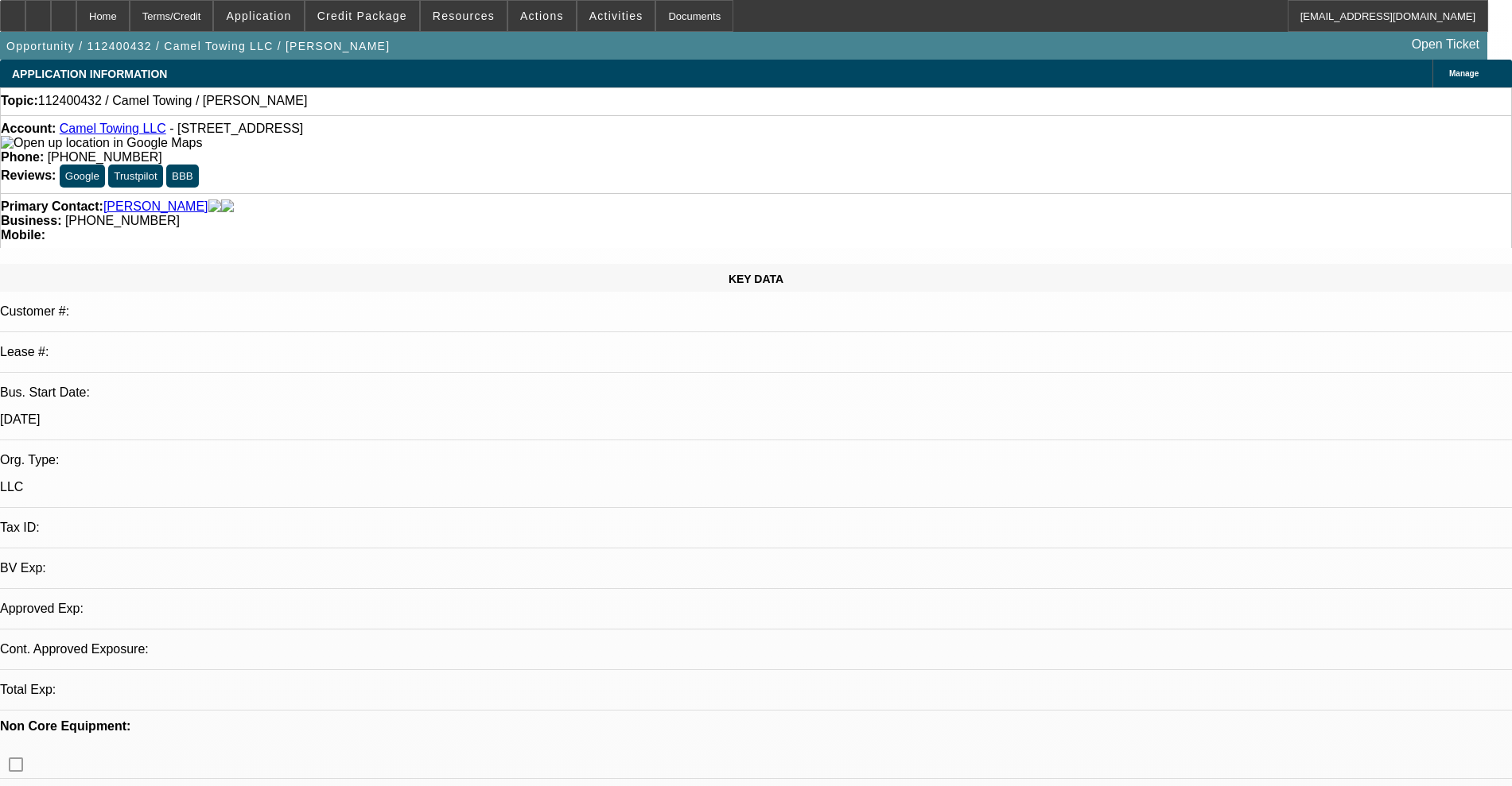
select select "0"
select select "2"
select select "0.1"
select select "4"
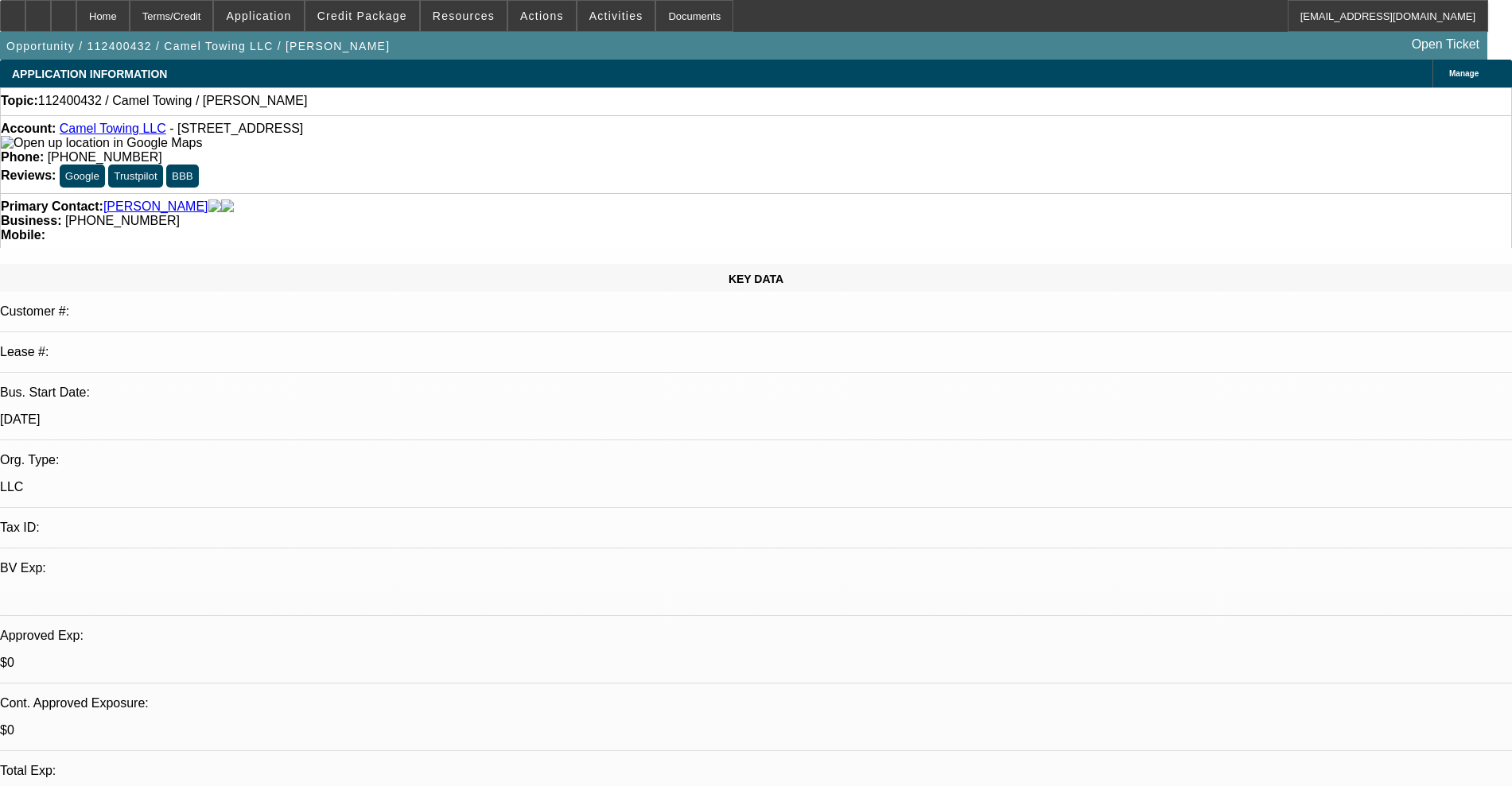
click at [131, 133] on link "Camel Towing LLC" at bounding box center [112, 128] width 106 height 14
click at [381, 8] on span at bounding box center [362, 16] width 114 height 38
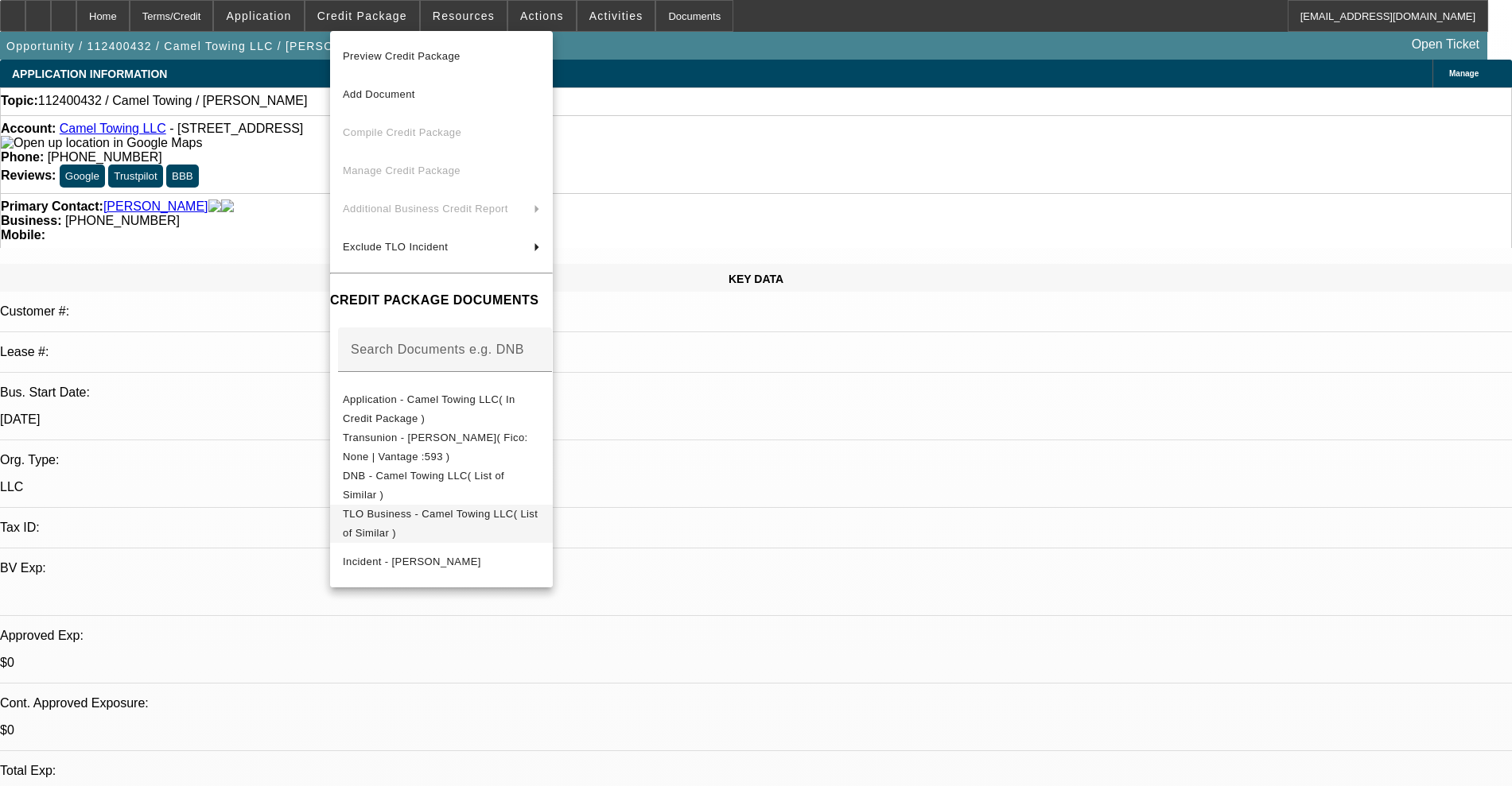
click at [508, 514] on span "TLO Business - Camel Towing LLC( List of Similar )" at bounding box center [440, 523] width 194 height 31
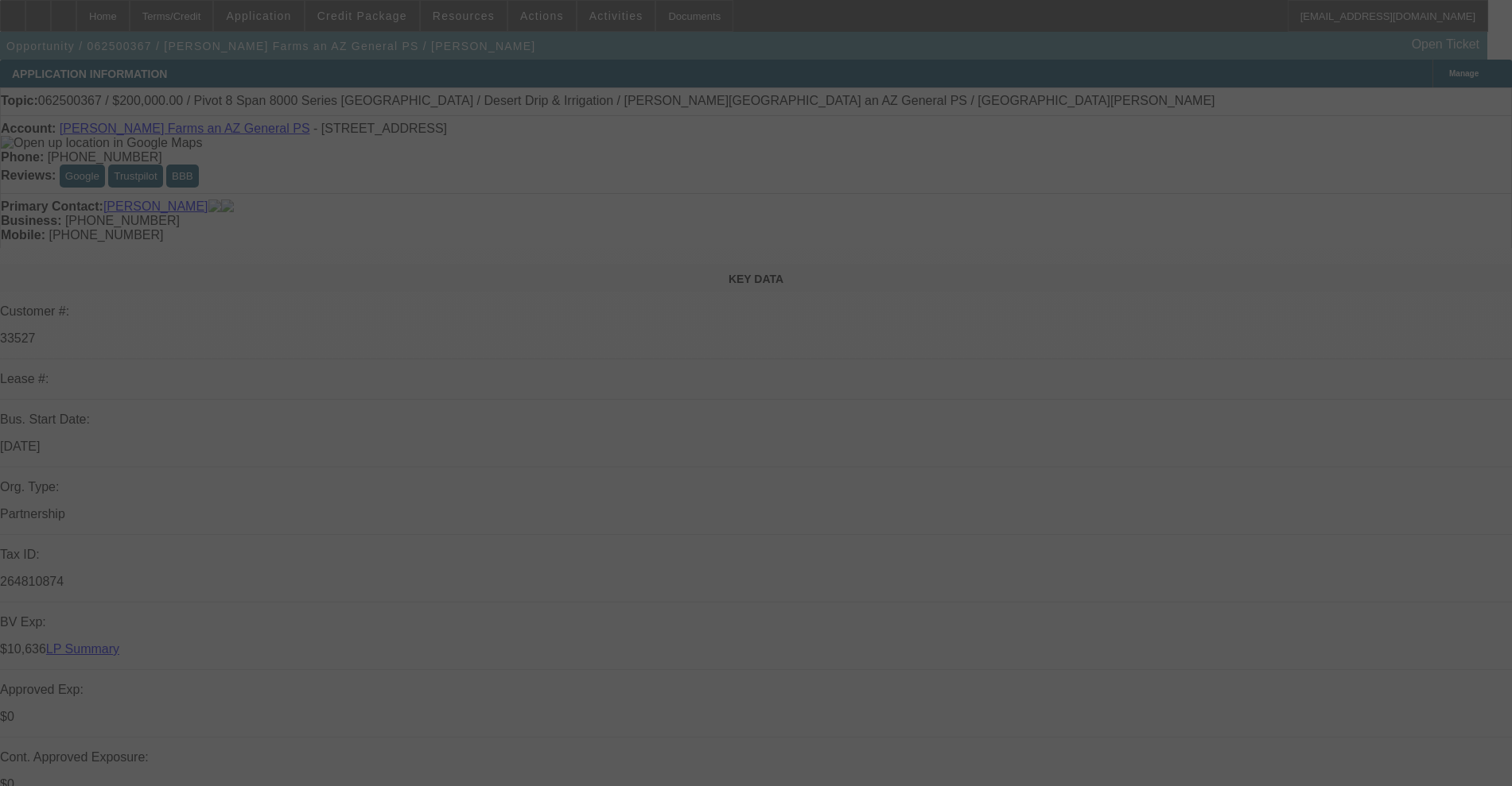
select select "0"
select select "2"
select select "0.1"
select select "4"
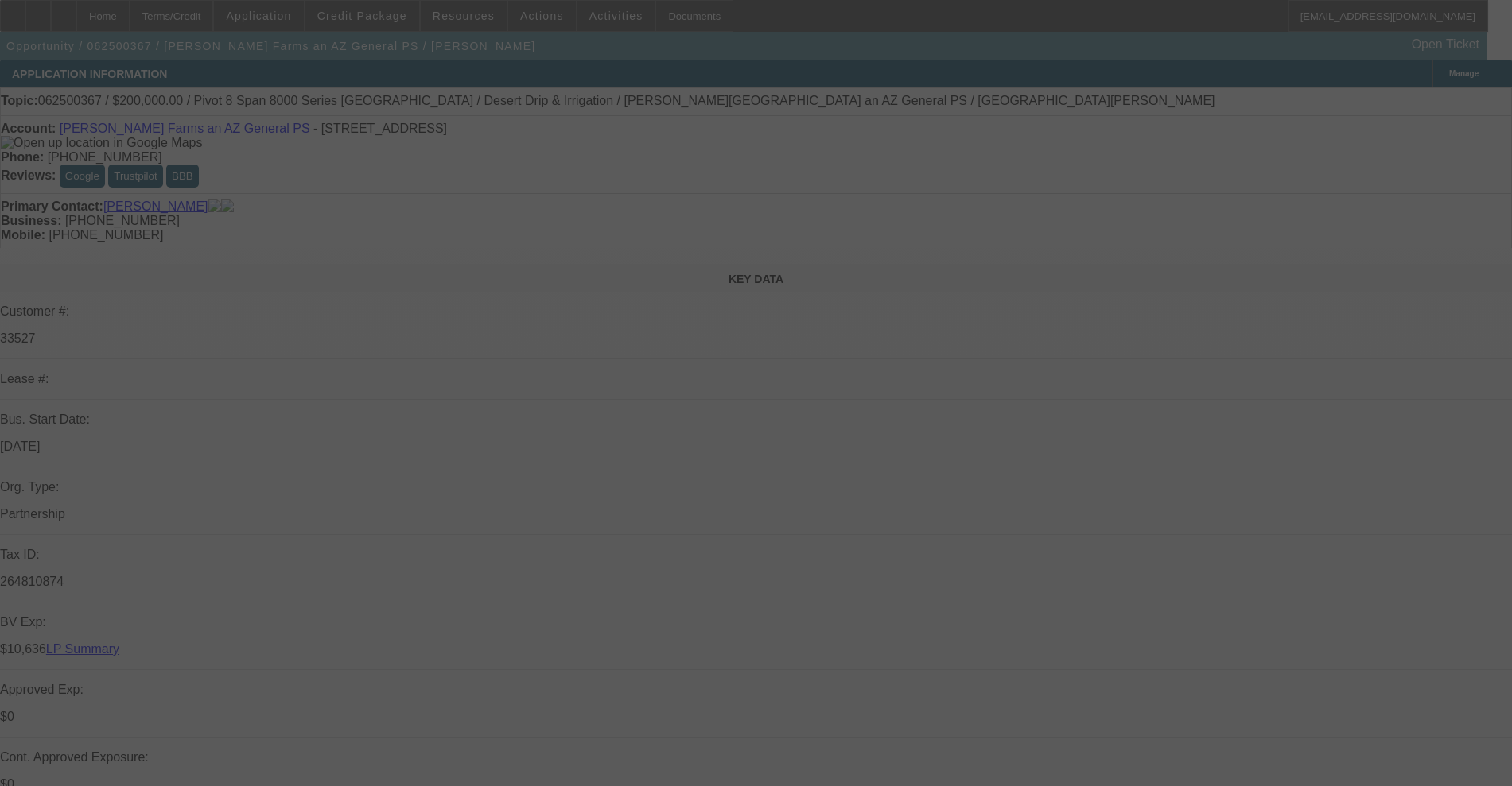
select select "0"
select select "2"
select select "0.1"
select select "4"
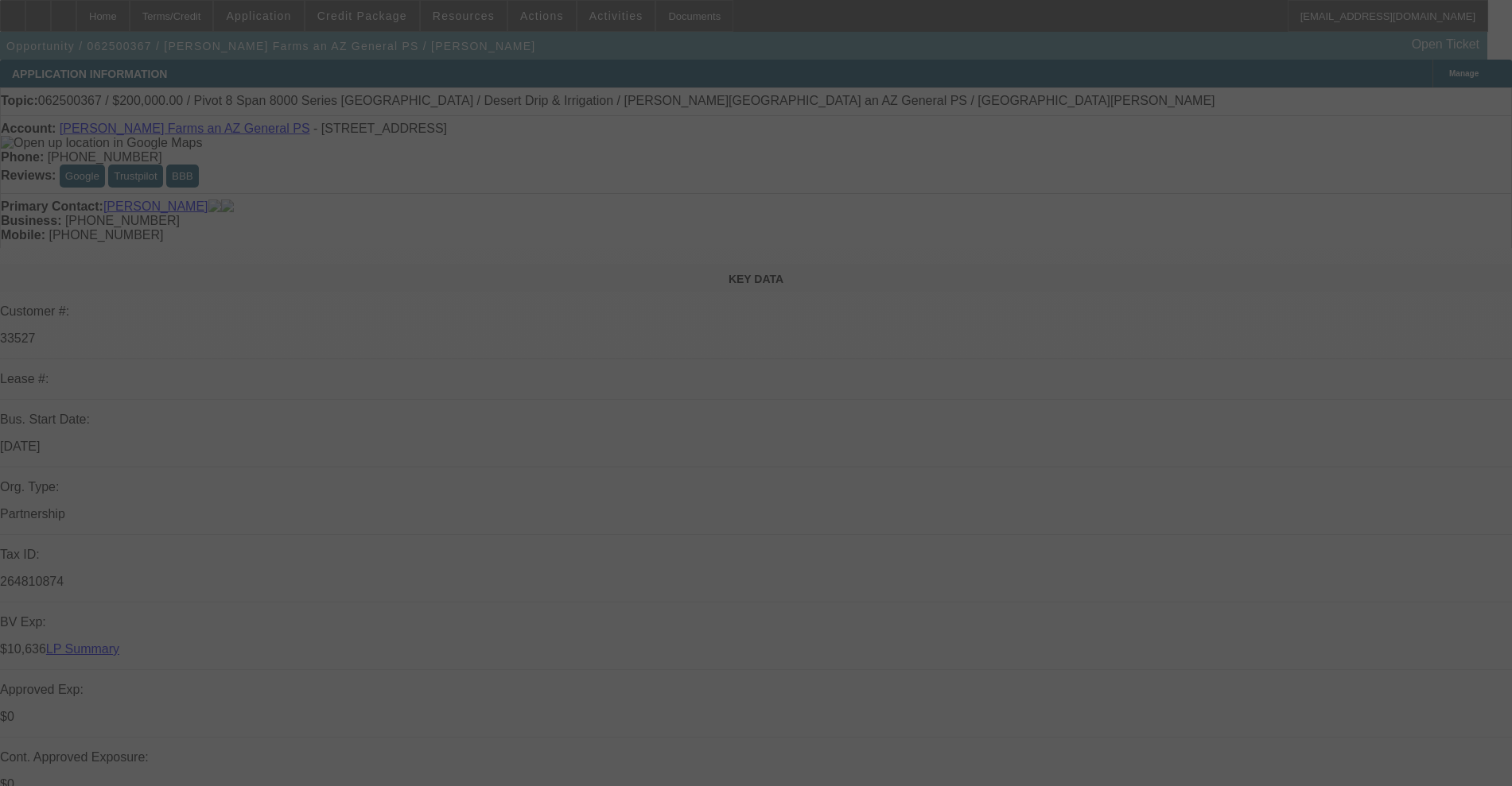
select select "0"
select select "2"
select select "0.1"
select select "4"
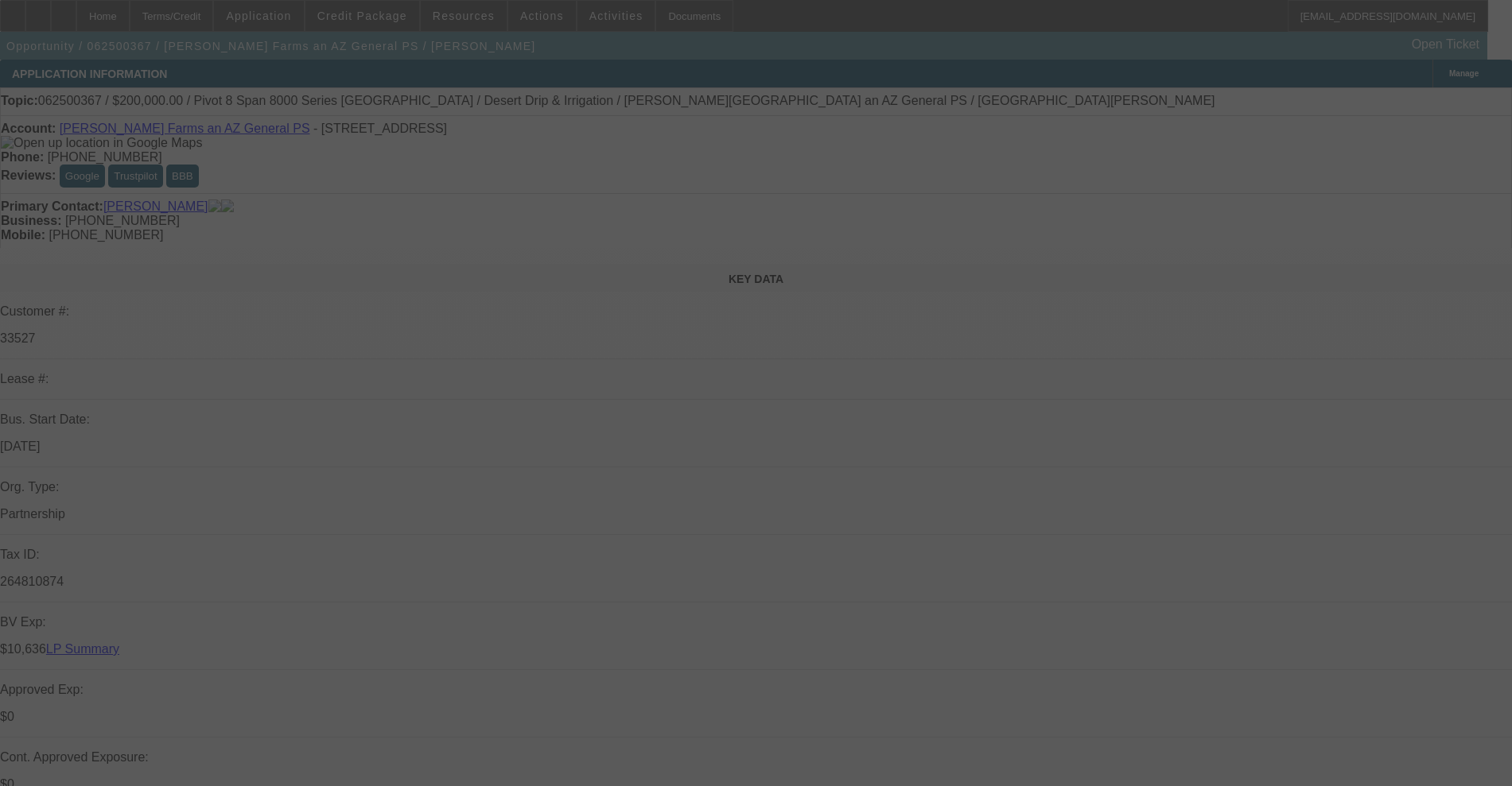
select select "0.1"
select select "0"
select select "6"
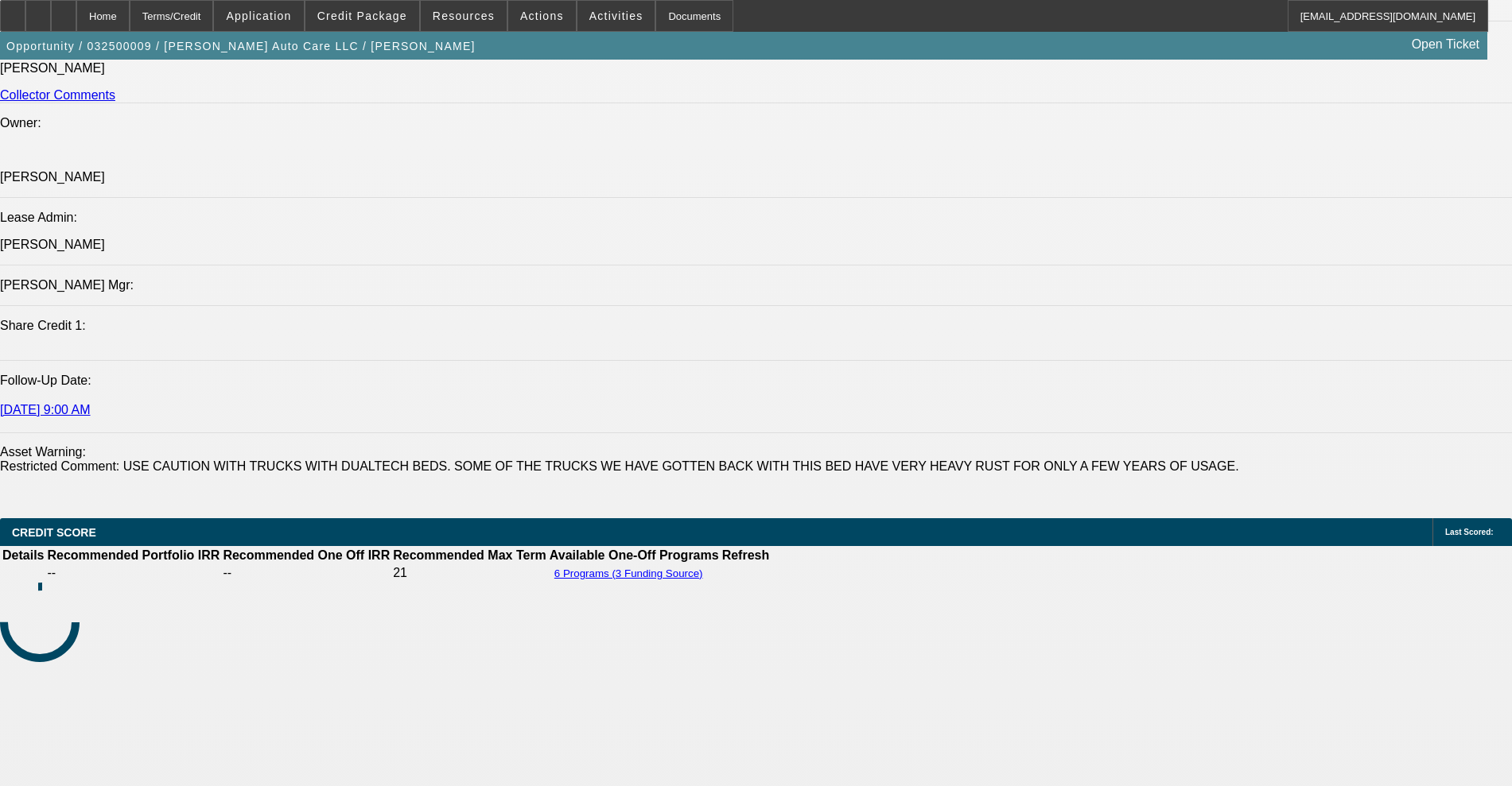
select select "0.2"
select select "2"
select select "0.1"
select select "4"
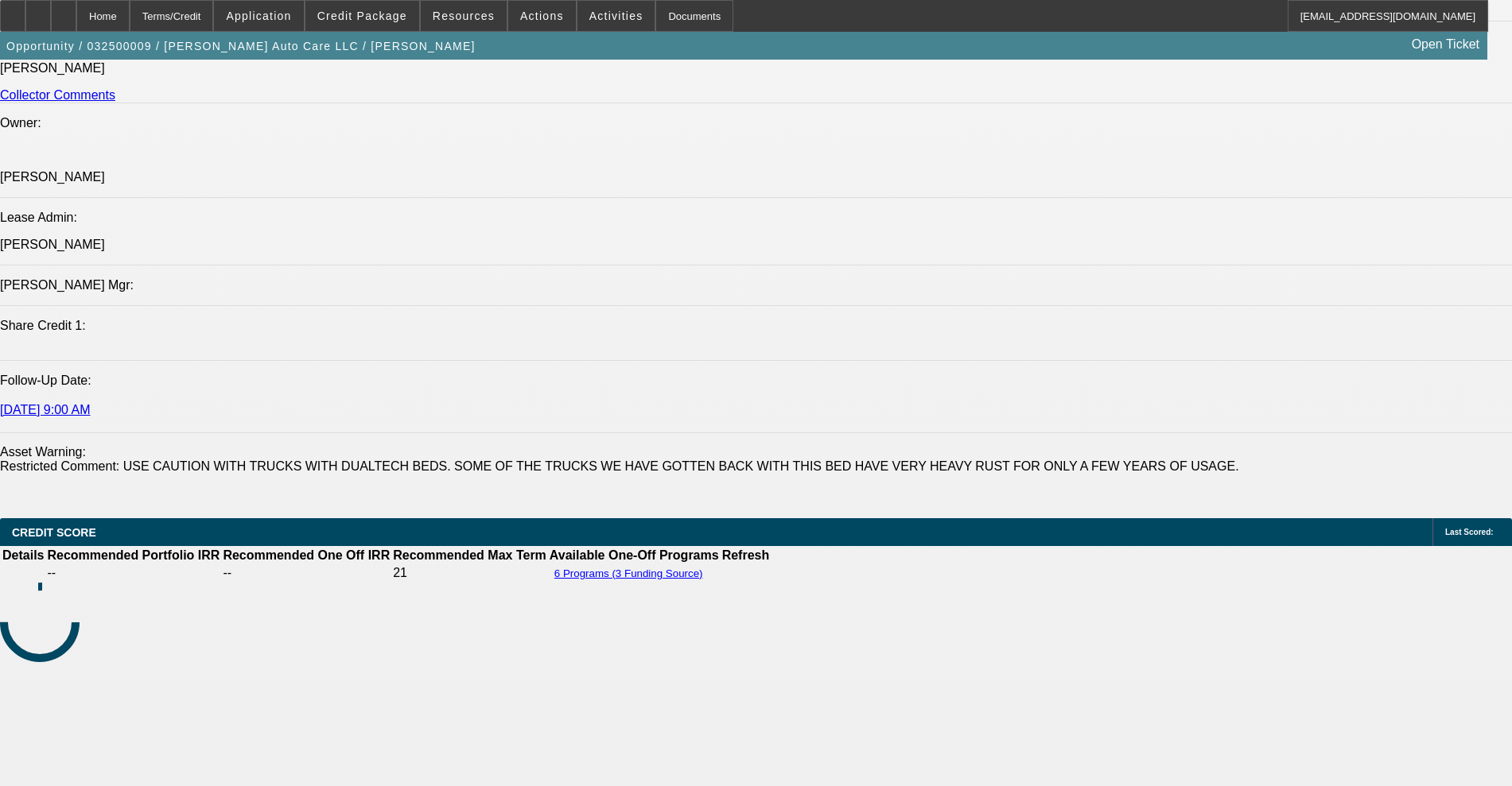
select select "0.2"
select select "2"
select select "0.1"
select select "4"
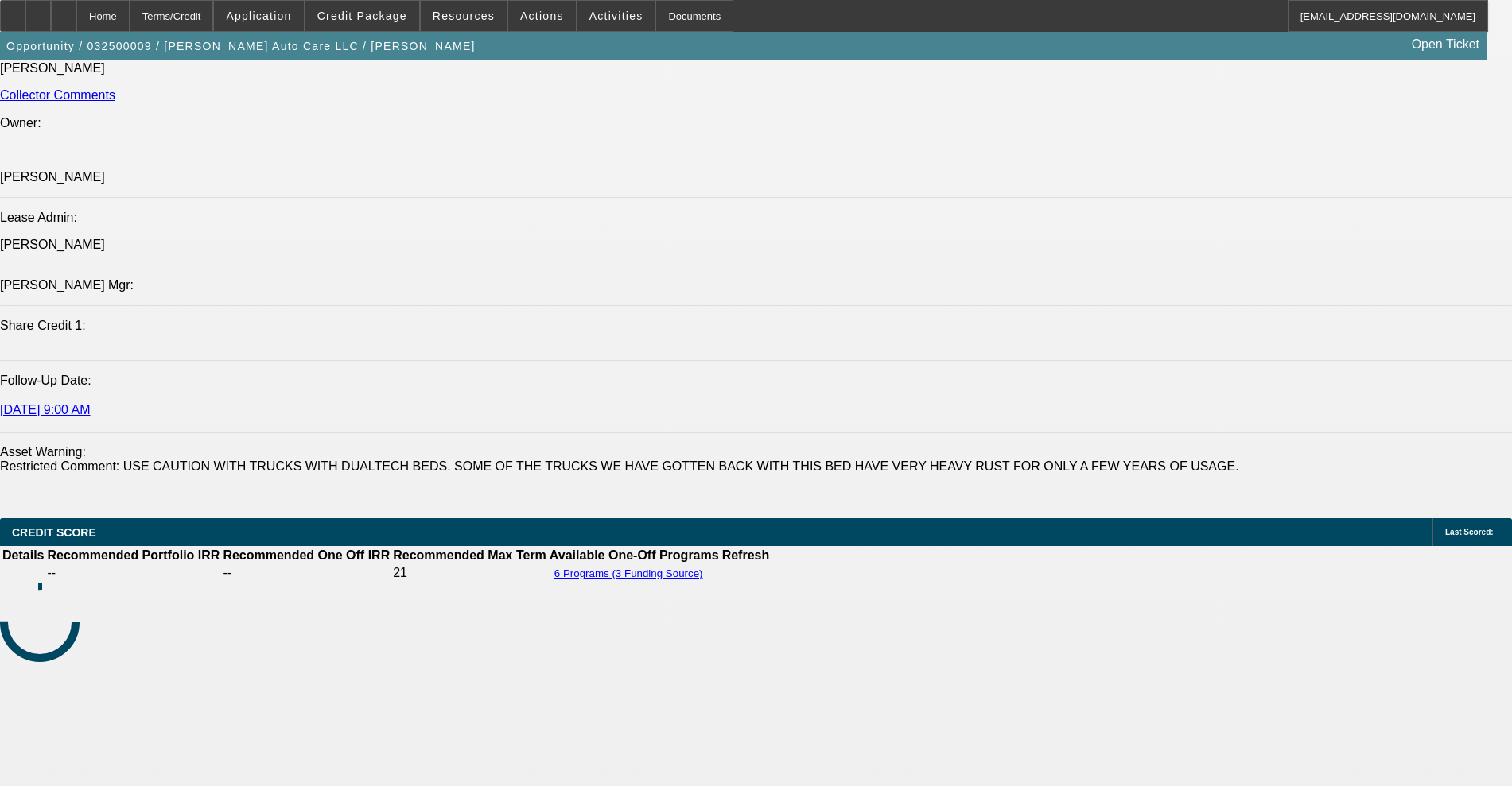
select select "0.2"
select select "2"
select select "0.1"
select select "4"
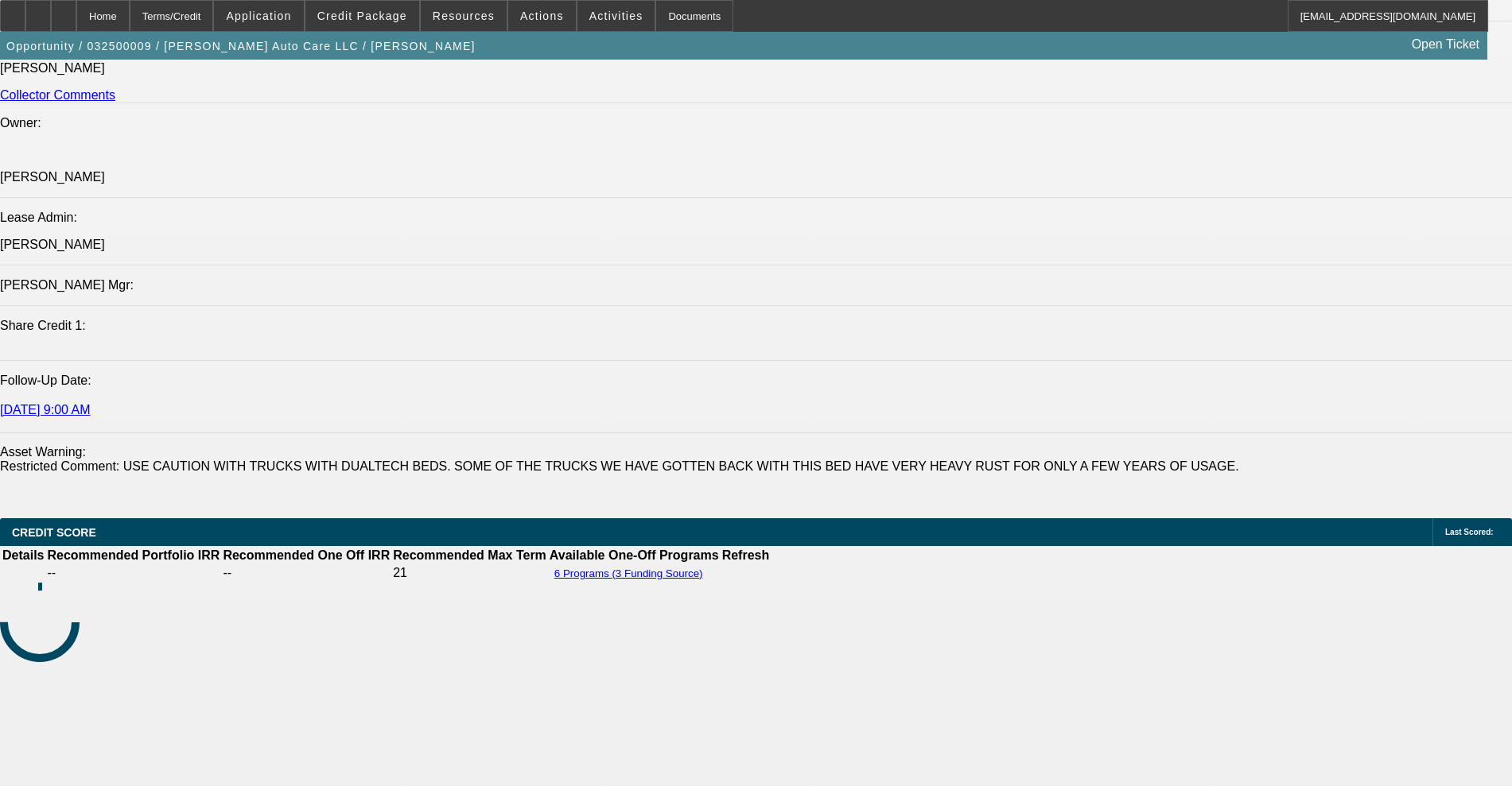
select select "0.2"
select select "2"
select select "0.1"
select select "4"
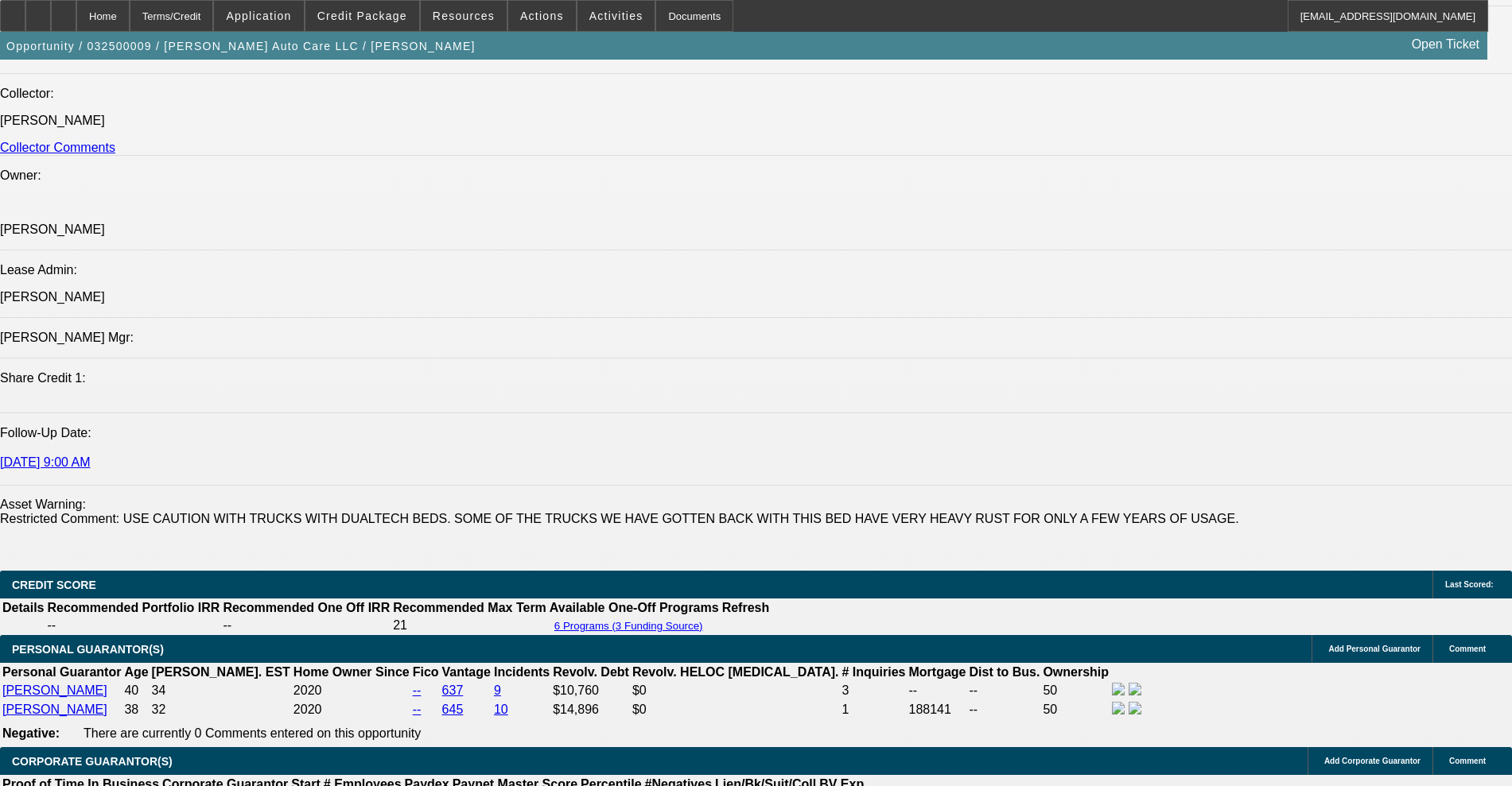
scroll to position [2485, 0]
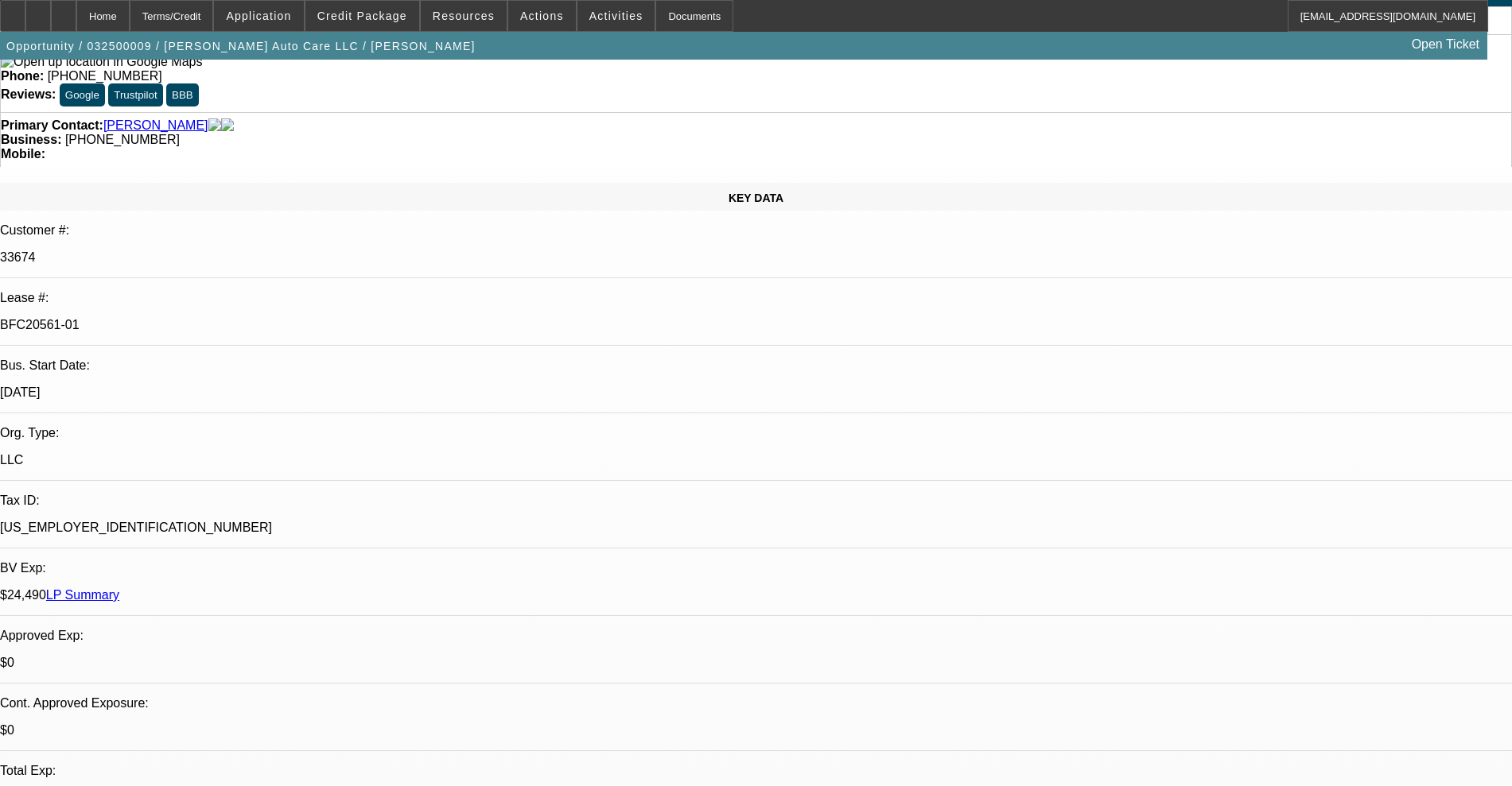
scroll to position [0, 0]
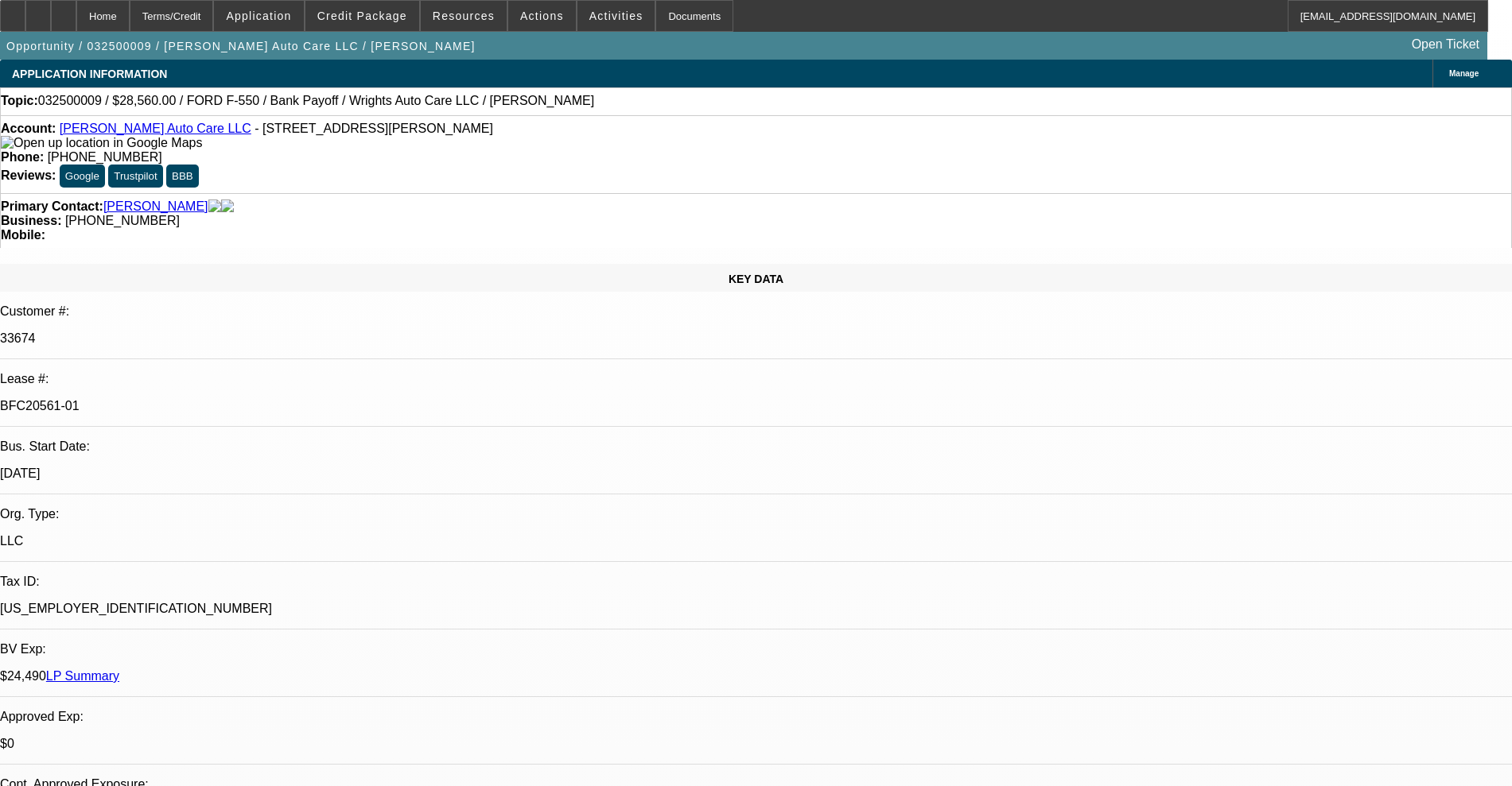
click at [143, 135] on link "Wright's Auto Care LLC" at bounding box center [155, 128] width 192 height 14
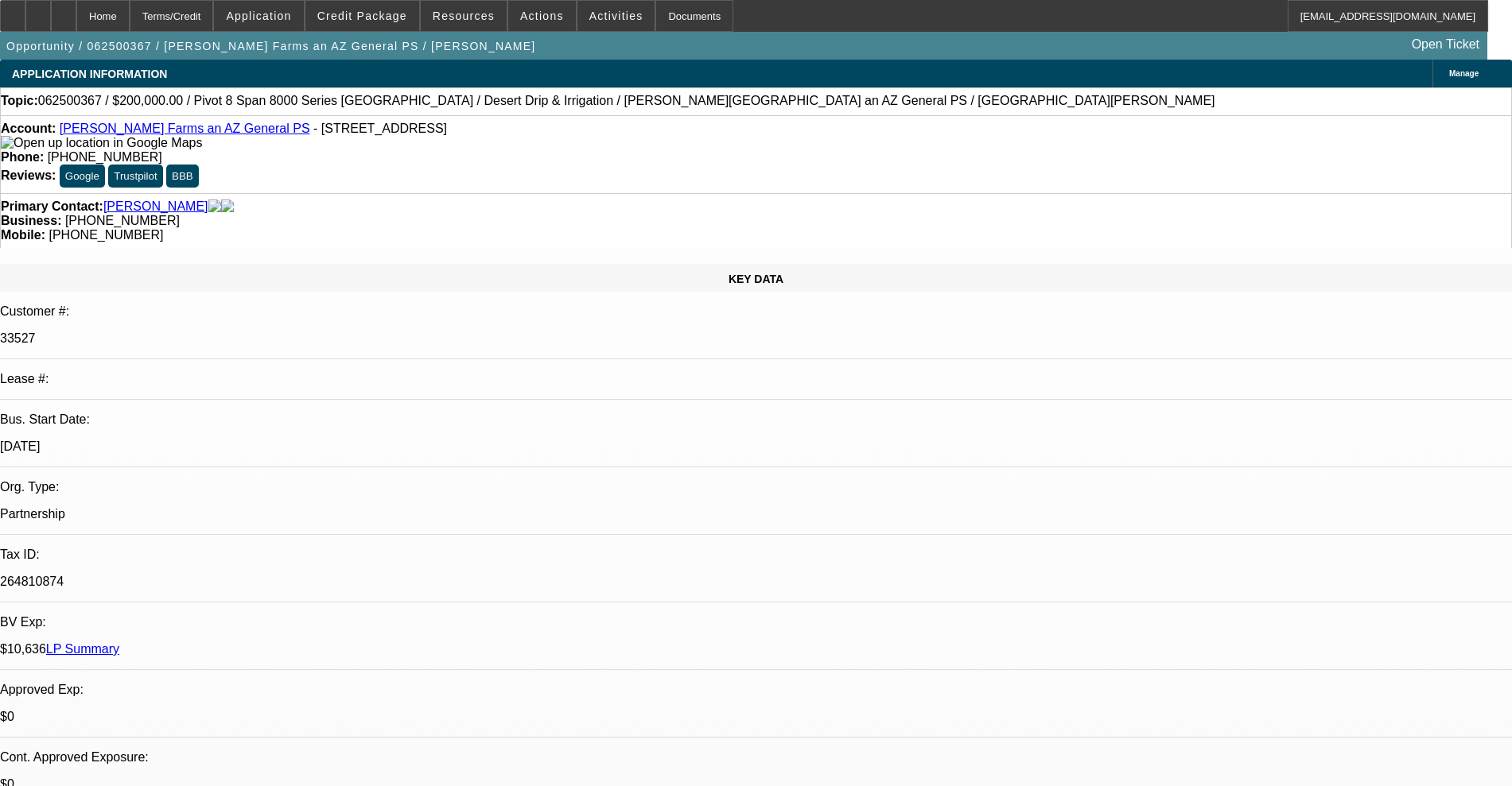
select select "0"
select select "2"
select select "0.1"
select select "4"
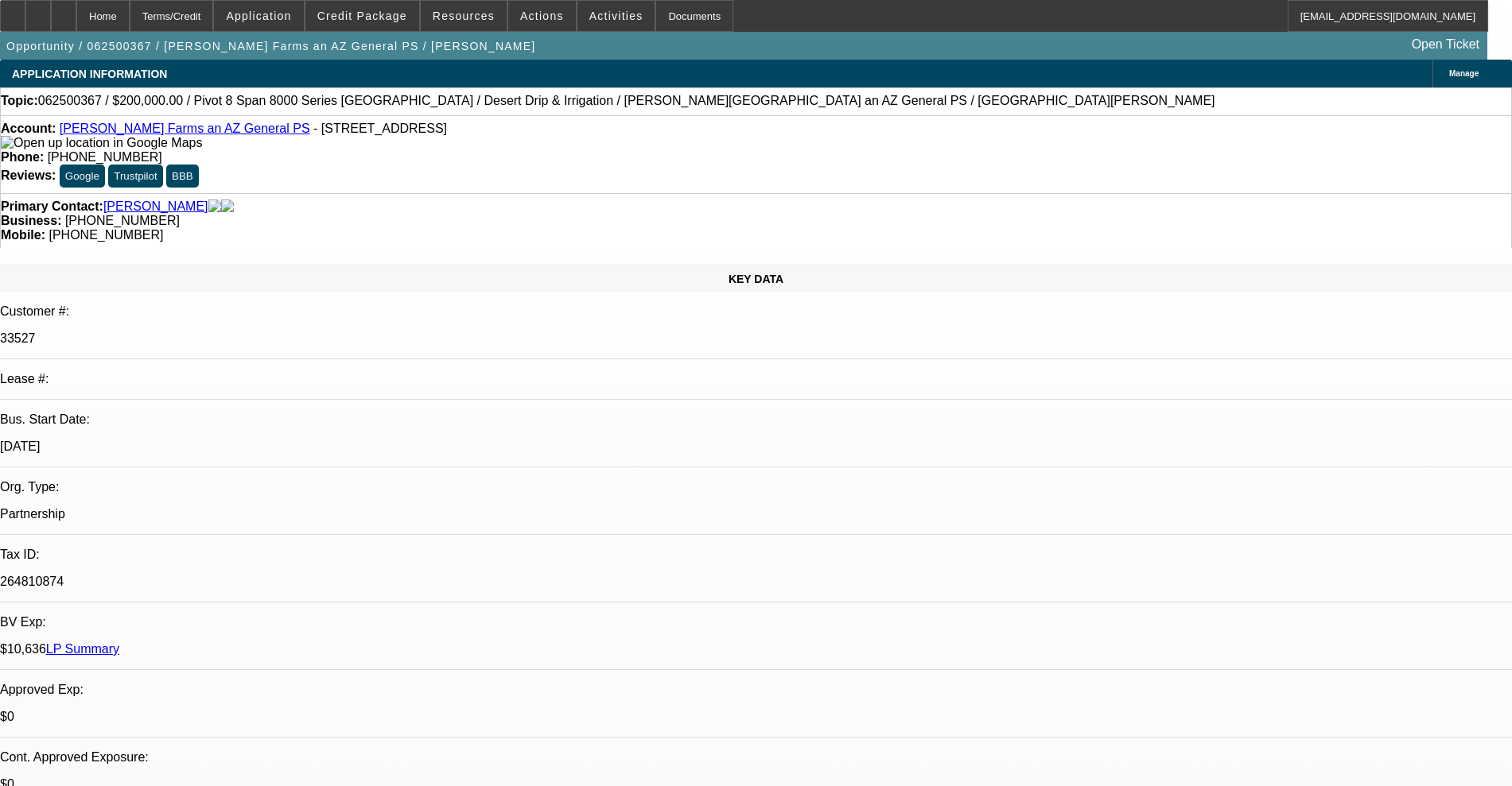
select select "0"
select select "2"
select select "0.1"
select select "4"
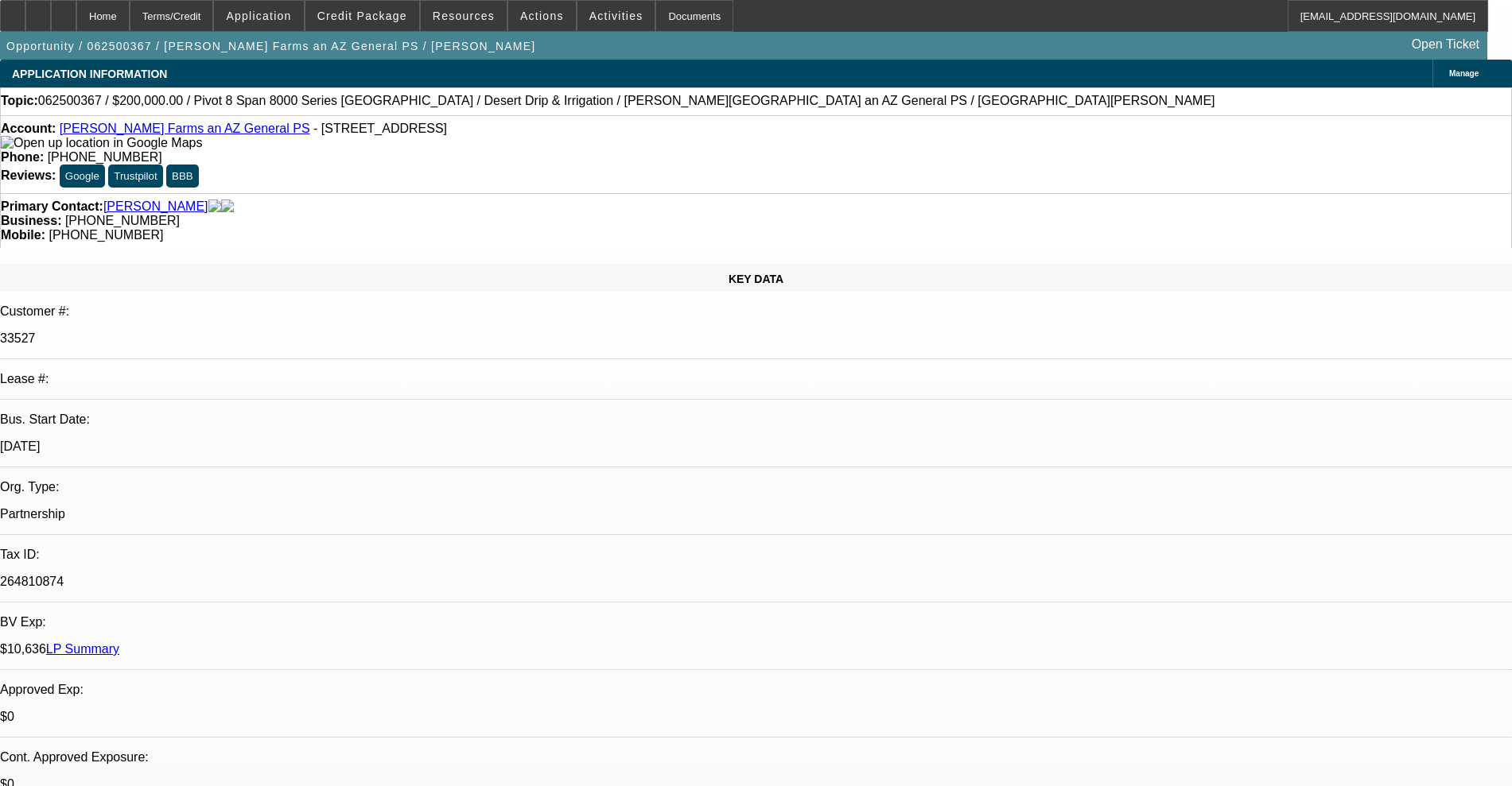
select select "0"
select select "2"
select select "0.1"
select select "4"
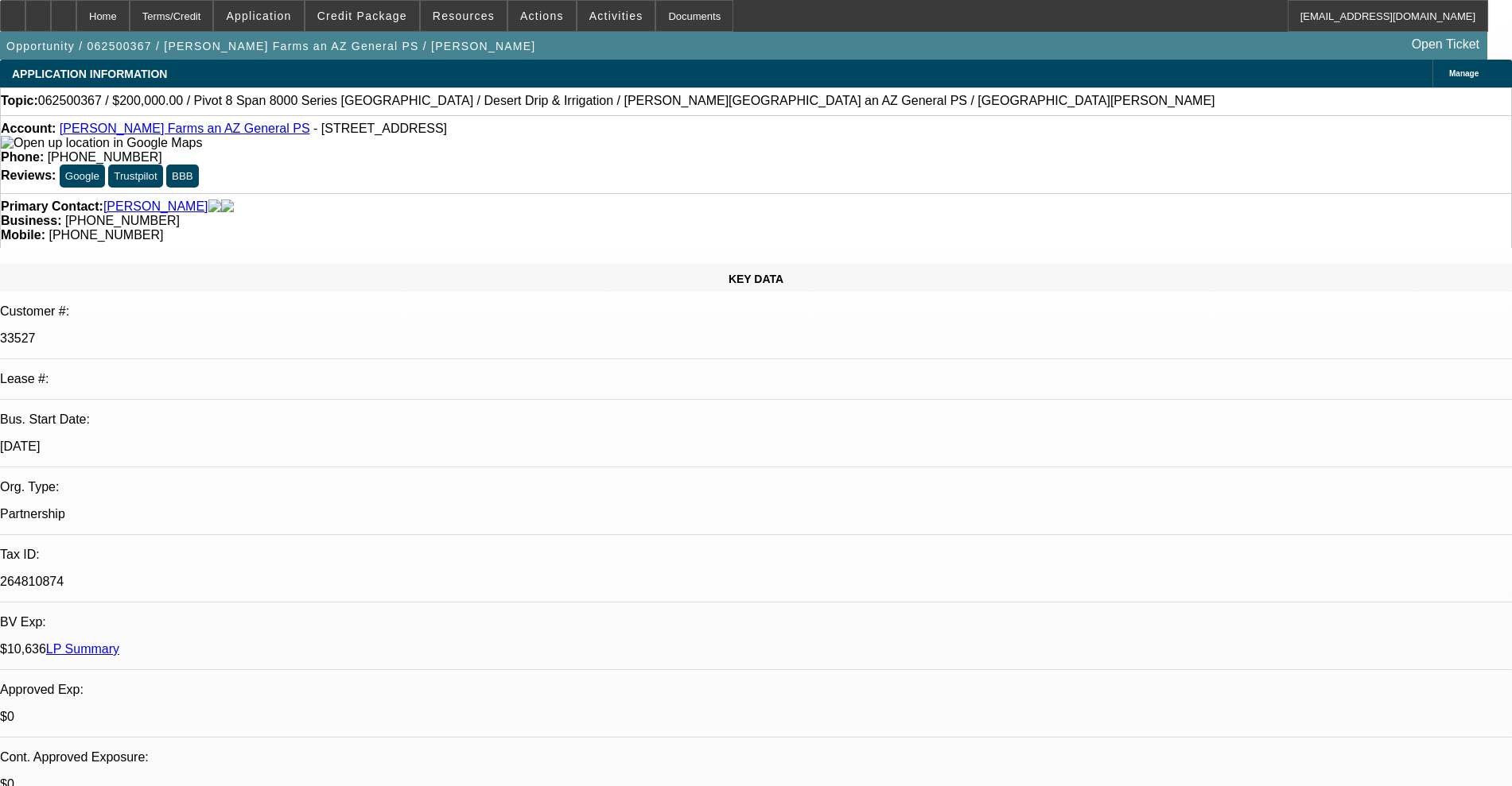
select select "0.1"
select select "0"
select select "6"
